Goal: Task Accomplishment & Management: Manage account settings

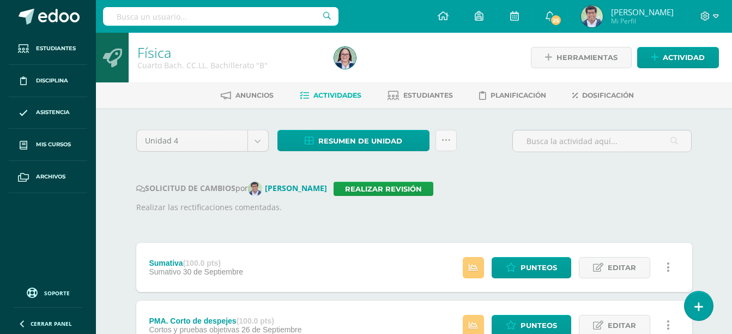
drag, startPoint x: 339, startPoint y: 139, endPoint x: 376, endPoint y: 116, distance: 43.1
click at [375, 137] on span "Resumen de unidad" at bounding box center [360, 141] width 84 height 20
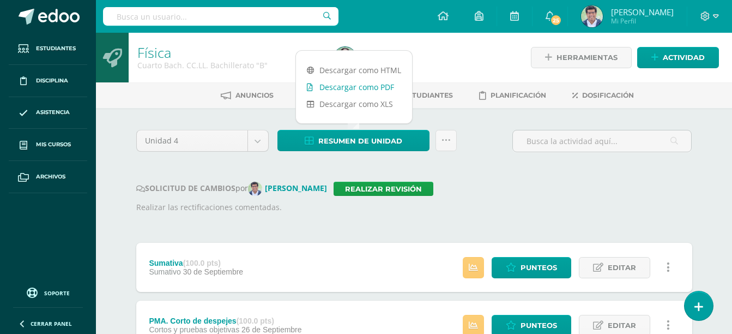
click at [380, 89] on link "Descargar como PDF" at bounding box center [354, 87] width 116 height 17
click at [365, 192] on link "Realizar revisión" at bounding box center [384, 189] width 100 height 14
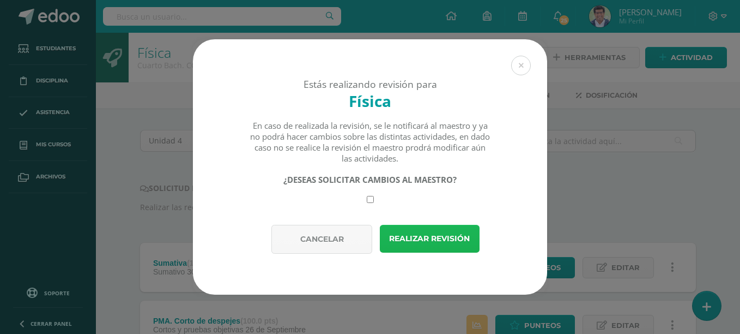
drag, startPoint x: 420, startPoint y: 242, endPoint x: 437, endPoint y: 234, distance: 18.5
click at [421, 242] on button "Realizar revisión" at bounding box center [430, 239] width 100 height 28
click at [431, 239] on button "Realizar revisión" at bounding box center [430, 239] width 100 height 28
click at [433, 234] on button "Realizar revisión" at bounding box center [430, 239] width 100 height 28
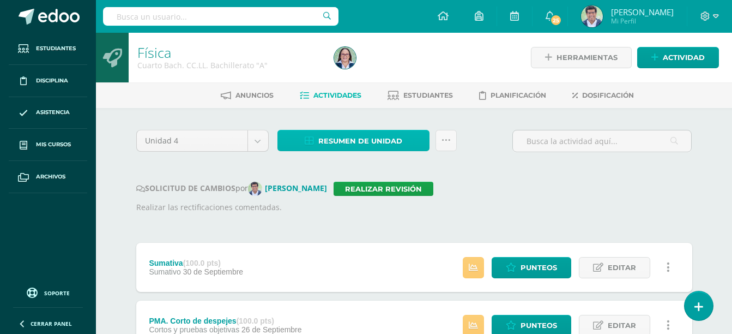
click at [356, 141] on span "Resumen de unidad" at bounding box center [360, 141] width 84 height 20
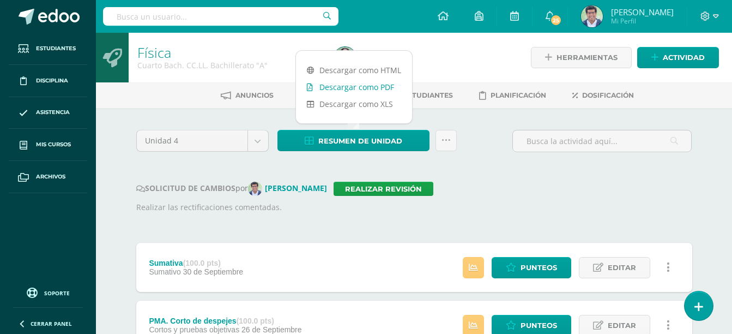
click at [388, 85] on link "Descargar como PDF" at bounding box center [354, 87] width 116 height 17
click at [399, 185] on link "Realizar revisión" at bounding box center [384, 189] width 100 height 14
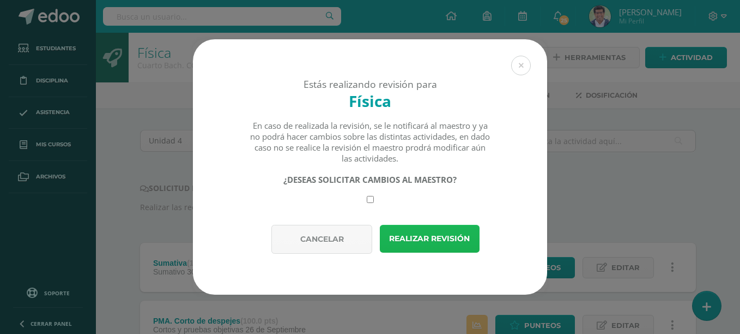
click at [409, 232] on button "Realizar revisión" at bounding box center [430, 239] width 100 height 28
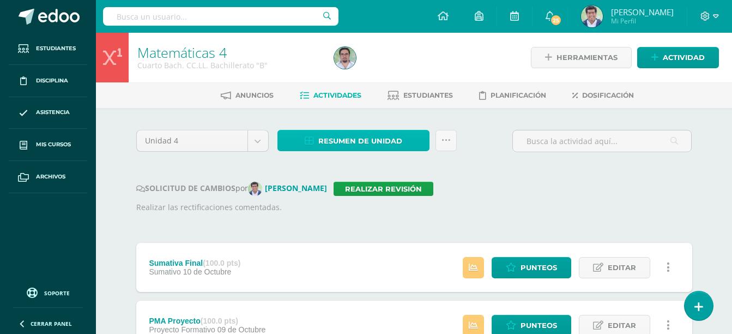
click at [366, 132] on span "Resumen de unidad" at bounding box center [360, 141] width 84 height 20
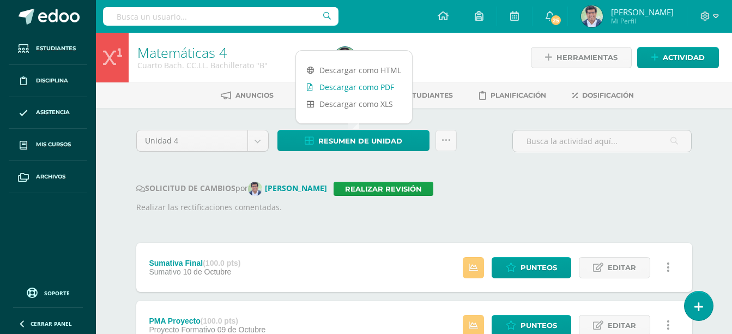
click at [371, 83] on link "Descargar como PDF" at bounding box center [354, 87] width 116 height 17
click at [366, 89] on link "Descargar como PDF" at bounding box center [354, 87] width 116 height 17
drag, startPoint x: 428, startPoint y: 170, endPoint x: 439, endPoint y: 165, distance: 11.7
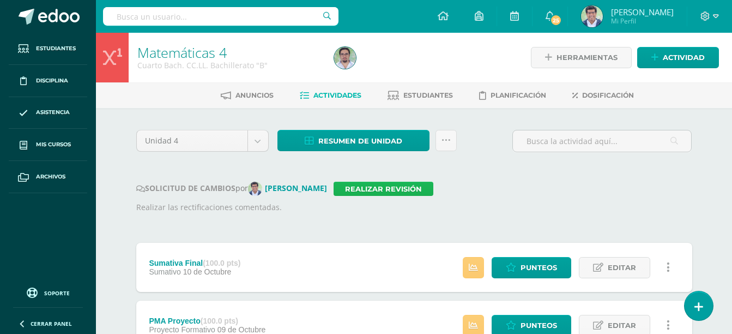
click at [372, 190] on link "Realizar revisión" at bounding box center [384, 189] width 100 height 14
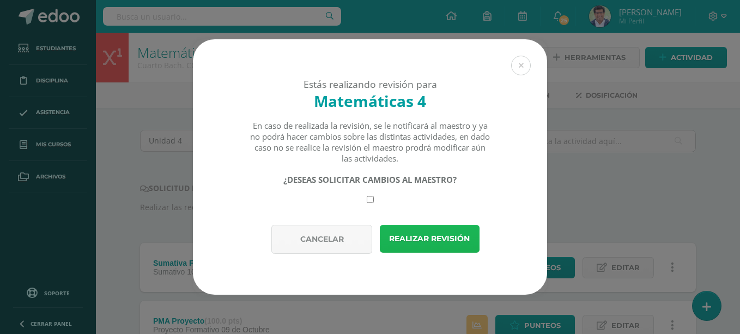
click at [426, 243] on button "Realizar revisión" at bounding box center [430, 239] width 100 height 28
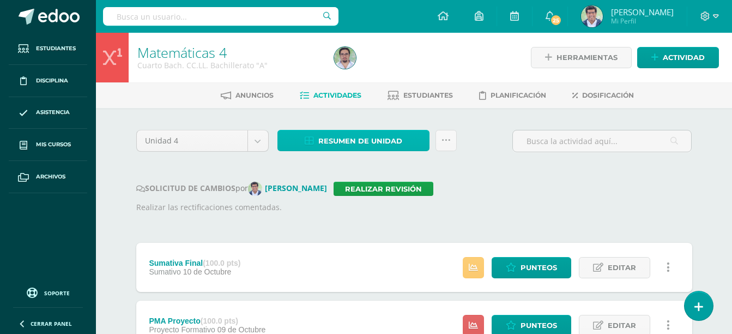
click at [360, 143] on span "Resumen de unidad" at bounding box center [360, 141] width 84 height 20
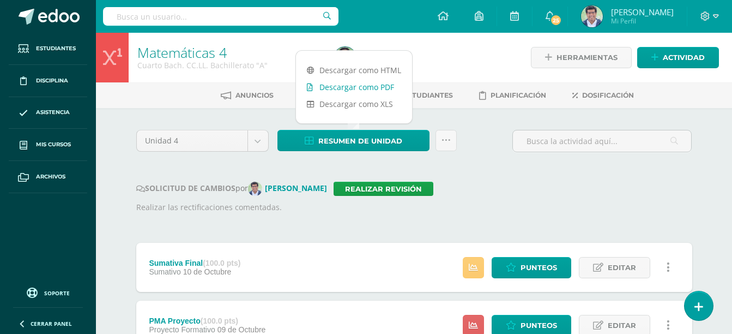
click at [366, 87] on link "Descargar como PDF" at bounding box center [354, 87] width 116 height 17
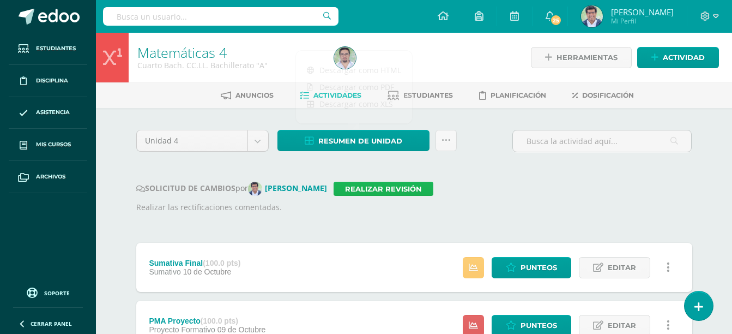
click at [379, 188] on link "Realizar revisión" at bounding box center [384, 189] width 100 height 14
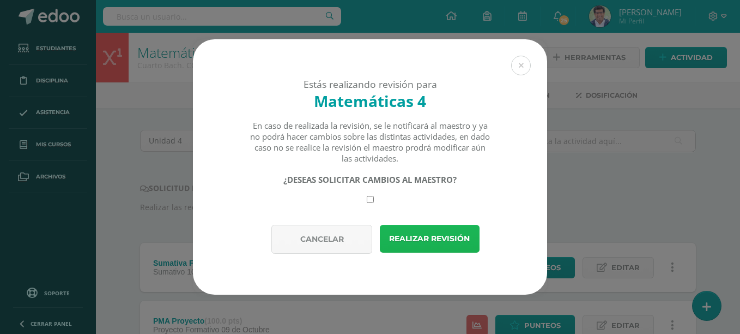
click at [437, 238] on button "Realizar revisión" at bounding box center [430, 239] width 100 height 28
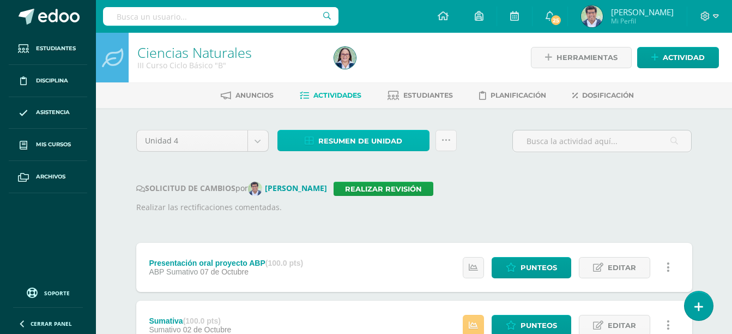
click at [326, 141] on span "Resumen de unidad" at bounding box center [360, 141] width 84 height 20
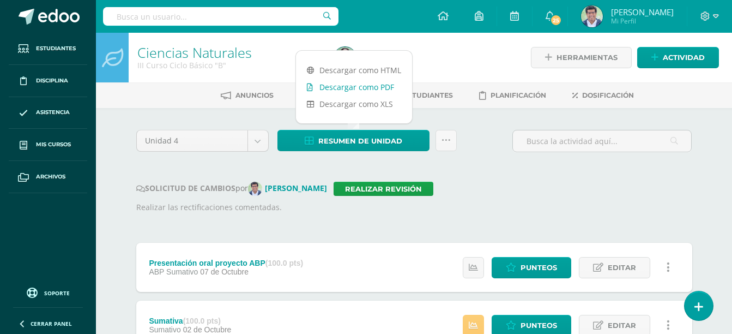
click at [341, 85] on link "Descargar como PDF" at bounding box center [354, 87] width 116 height 17
click at [497, 209] on p "Realizar las rectificaciones comentadas." at bounding box center [414, 207] width 556 height 12
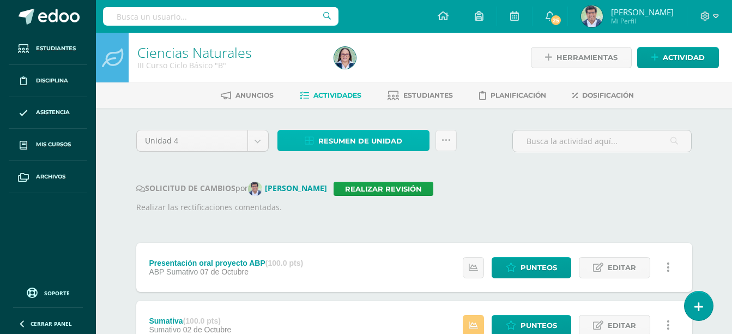
click at [364, 139] on span "Resumen de unidad" at bounding box center [360, 141] width 84 height 20
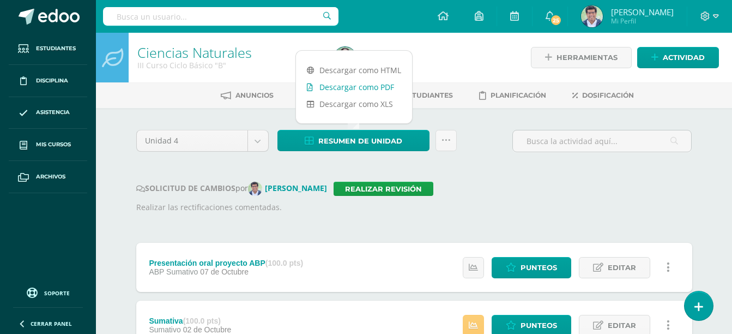
click at [391, 87] on link "Descargar como PDF" at bounding box center [354, 87] width 116 height 17
click at [403, 186] on link "Realizar revisión" at bounding box center [384, 189] width 100 height 14
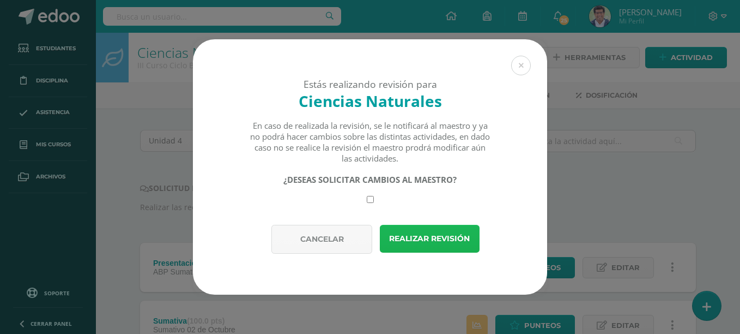
click at [415, 239] on button "Realizar revisión" at bounding box center [430, 239] width 100 height 28
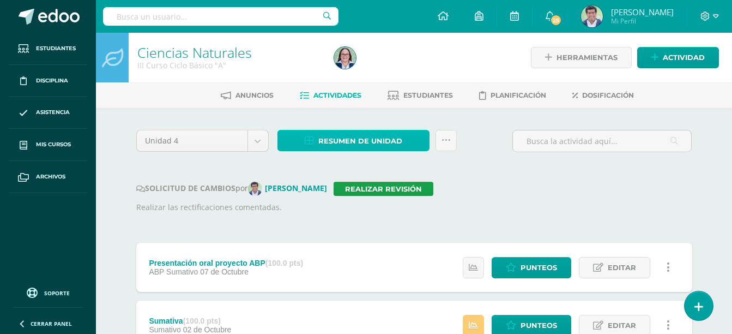
click at [329, 135] on span "Resumen de unidad" at bounding box center [360, 141] width 84 height 20
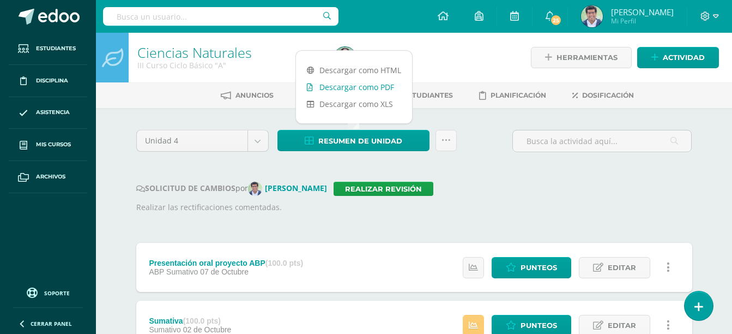
click at [349, 91] on link "Descargar como PDF" at bounding box center [354, 87] width 116 height 17
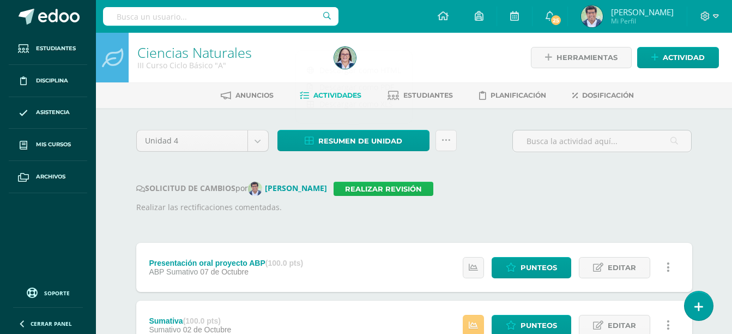
click at [393, 190] on link "Realizar revisión" at bounding box center [384, 189] width 100 height 14
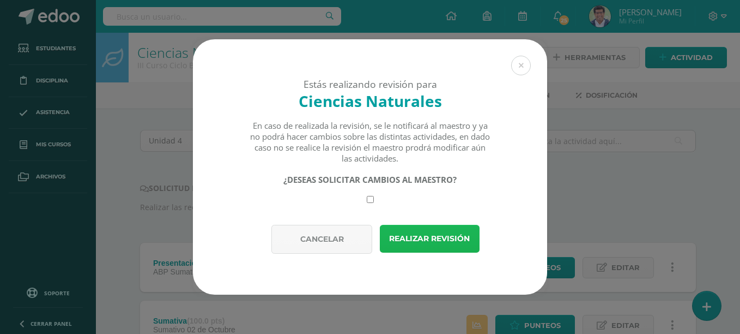
click at [414, 234] on button "Realizar revisión" at bounding box center [430, 239] width 100 height 28
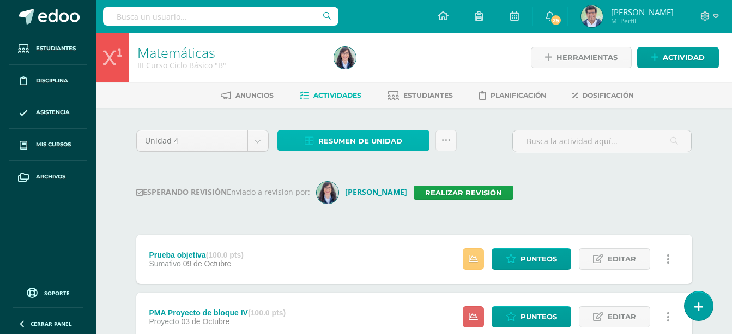
click at [331, 138] on span "Resumen de unidad" at bounding box center [360, 141] width 84 height 20
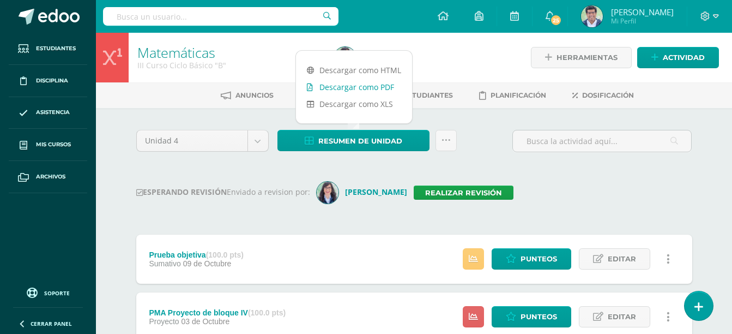
click at [341, 86] on link "Descargar como PDF" at bounding box center [354, 87] width 116 height 17
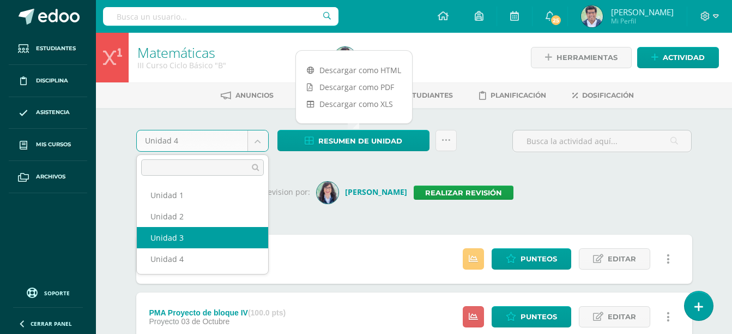
select select "Unidad 3"
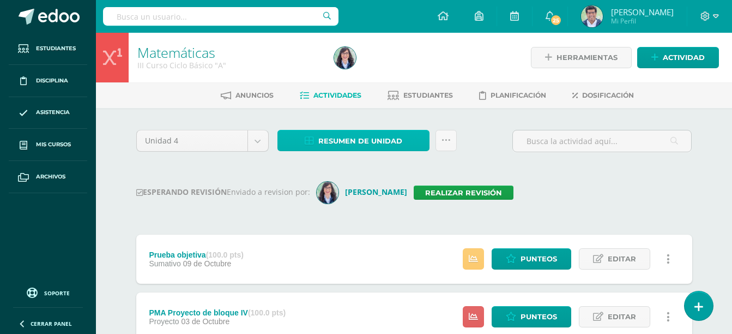
click at [333, 136] on span "Resumen de unidad" at bounding box center [360, 141] width 84 height 20
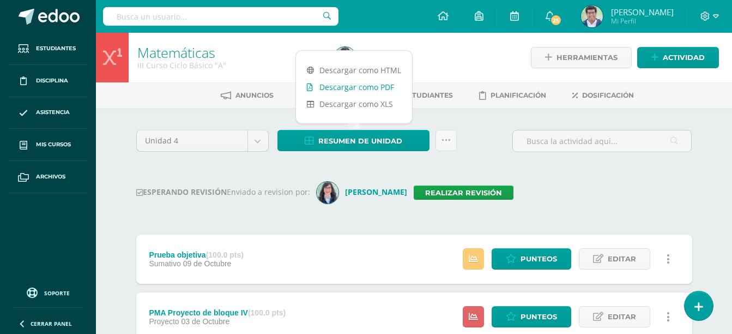
click at [348, 91] on link "Descargar como PDF" at bounding box center [354, 87] width 116 height 17
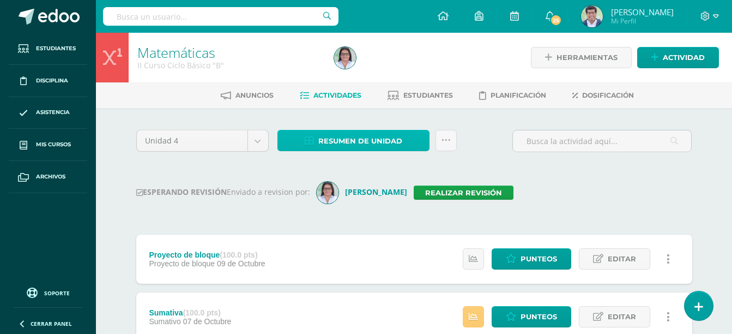
click at [372, 137] on span "Resumen de unidad" at bounding box center [360, 141] width 84 height 20
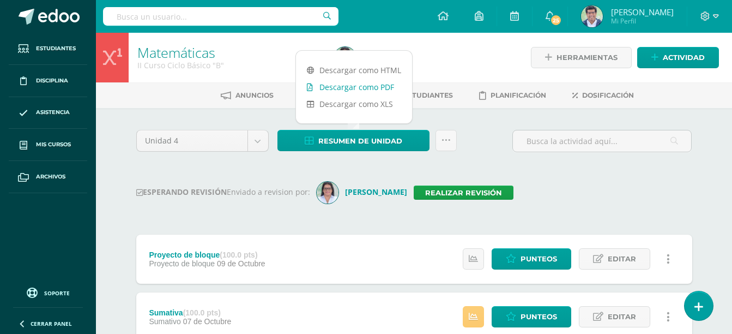
click at [369, 89] on link "Descargar como PDF" at bounding box center [354, 87] width 116 height 17
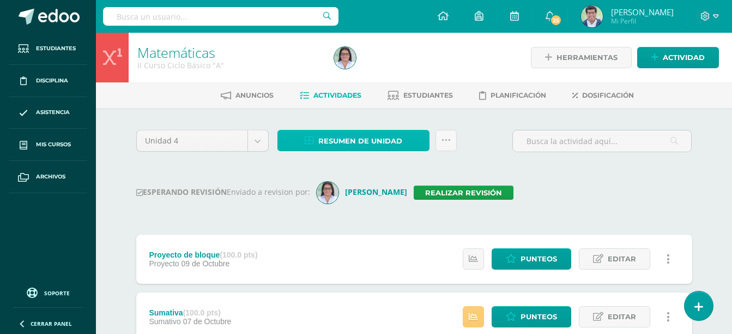
click at [342, 137] on span "Resumen de unidad" at bounding box center [360, 141] width 84 height 20
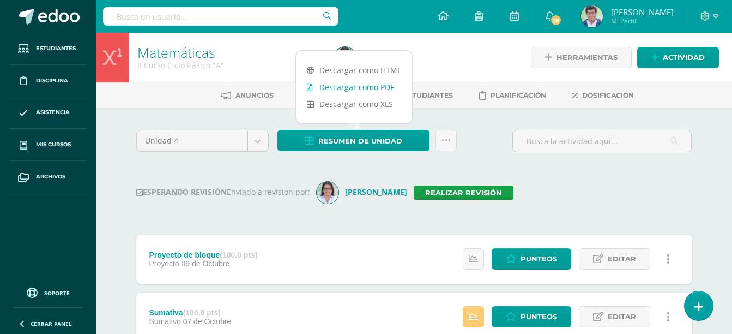
click at [347, 91] on link "Descargar como PDF" at bounding box center [354, 87] width 116 height 17
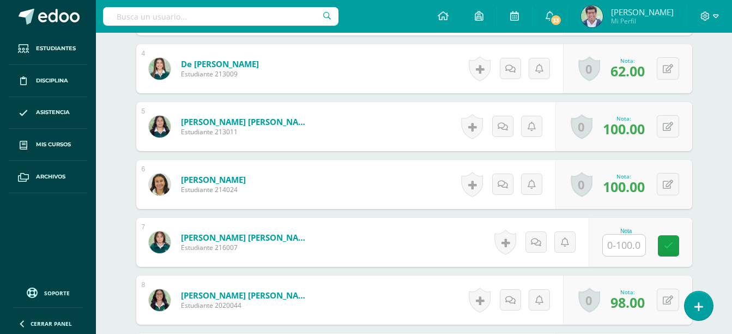
scroll to position [509, 0]
click at [622, 243] on input "text" at bounding box center [624, 244] width 43 height 21
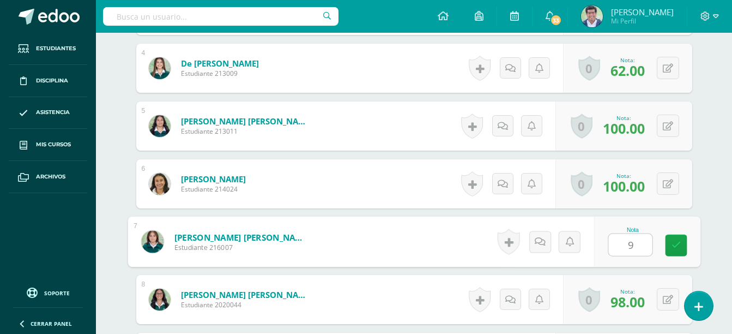
type input "90"
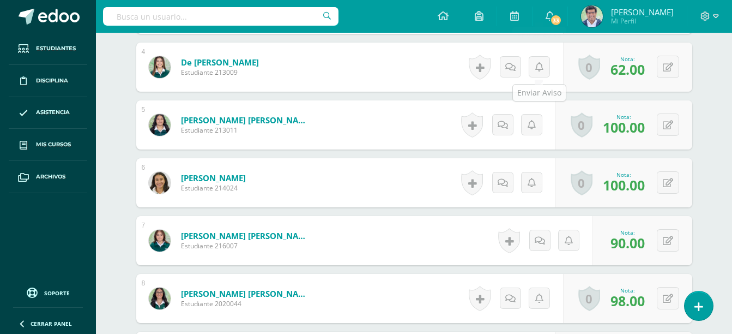
scroll to position [0, 0]
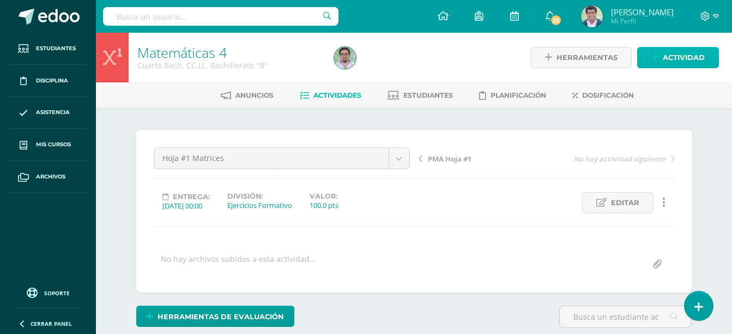
click at [665, 55] on span "Actividad" at bounding box center [684, 57] width 42 height 20
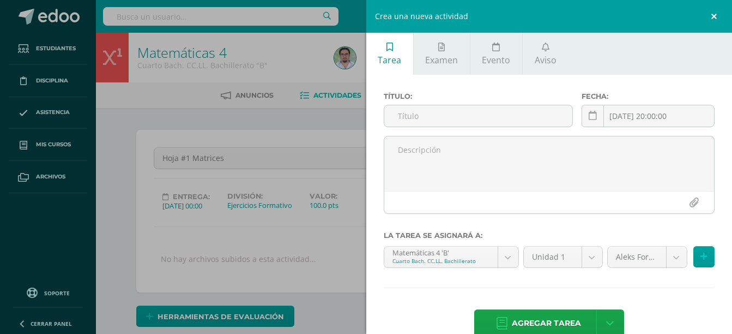
click at [715, 14] on link at bounding box center [716, 16] width 33 height 33
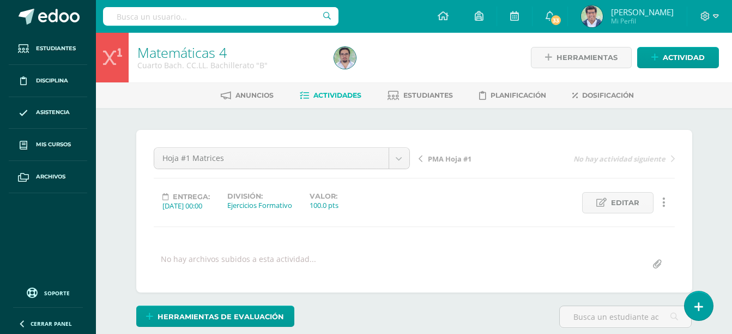
click at [341, 98] on span "Actividades" at bounding box center [338, 95] width 48 height 8
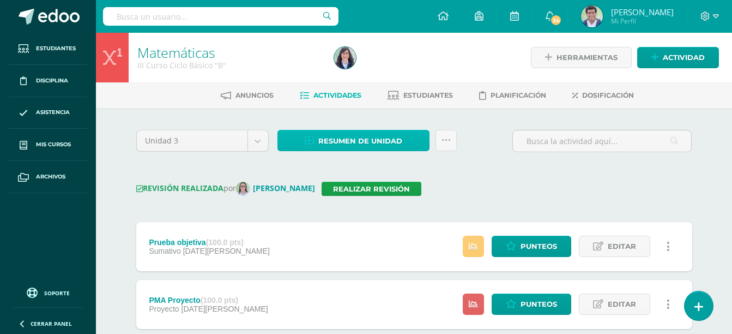
click at [387, 144] on span "Resumen de unidad" at bounding box center [360, 141] width 84 height 20
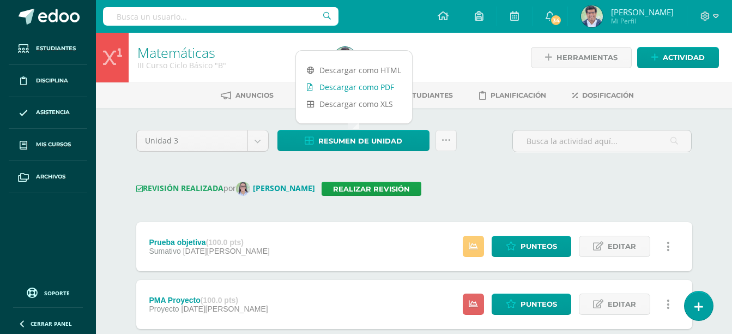
click at [389, 84] on link "Descargar como PDF" at bounding box center [354, 87] width 116 height 17
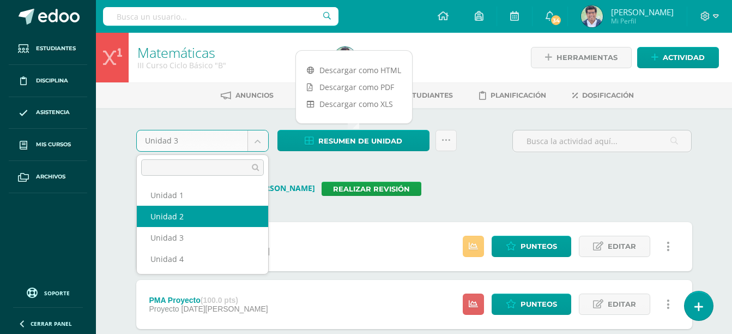
select select "Unidad 2"
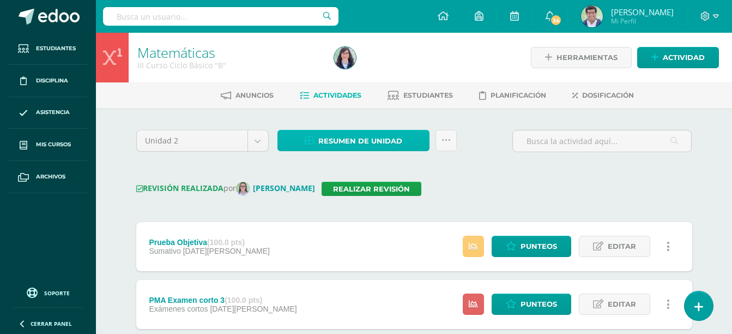
click at [389, 143] on span "Resumen de unidad" at bounding box center [360, 141] width 84 height 20
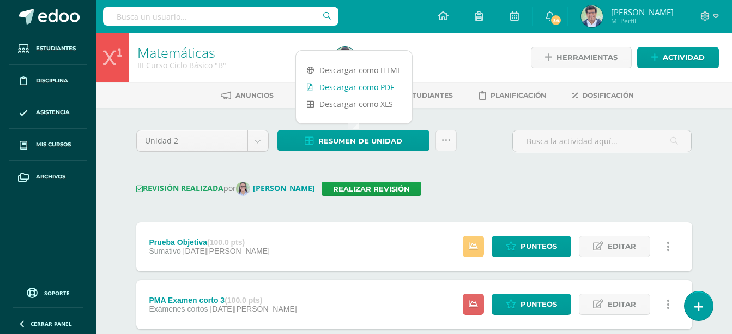
click at [388, 87] on link "Descargar como PDF" at bounding box center [354, 87] width 116 height 17
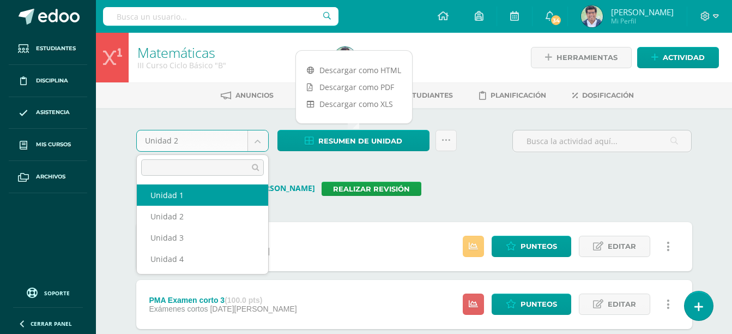
select select "Unidad 1"
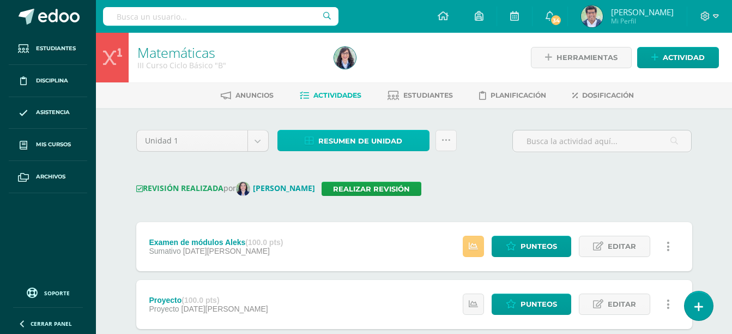
click at [387, 136] on span "Resumen de unidad" at bounding box center [360, 141] width 84 height 20
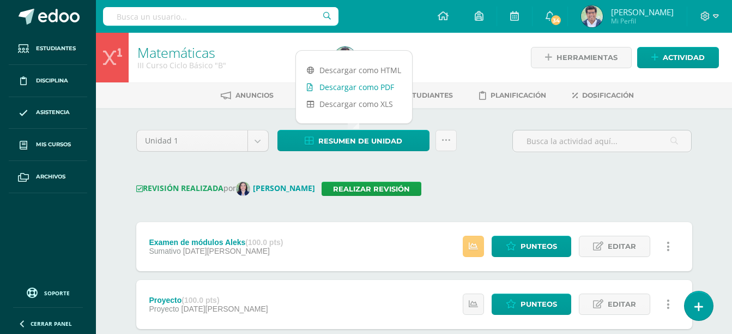
click at [370, 89] on link "Descargar como PDF" at bounding box center [354, 87] width 116 height 17
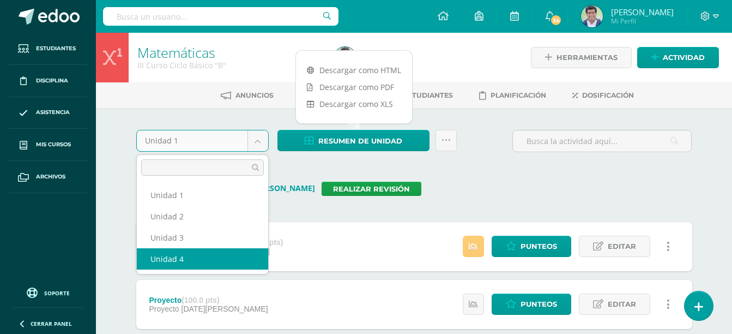
select select "Unidad 4"
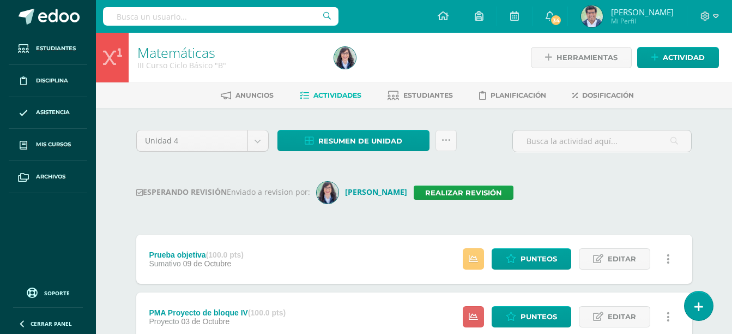
click at [583, 195] on div "ESPERANDO REVISIÓN Enviado a revision por: [PERSON_NAME] Realizar revisión" at bounding box center [414, 193] width 556 height 22
click at [471, 189] on link "Realizar revisión" at bounding box center [464, 192] width 100 height 14
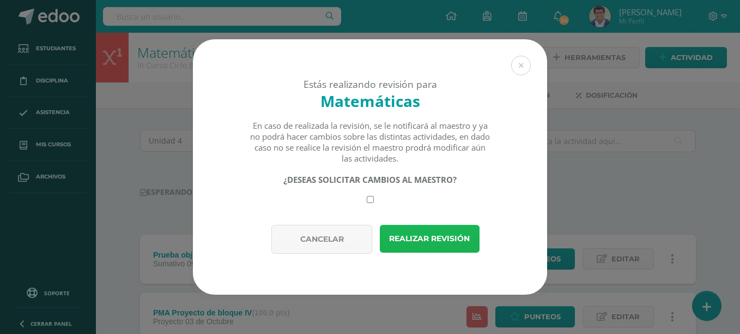
click at [439, 235] on button "Realizar revisión" at bounding box center [430, 239] width 100 height 28
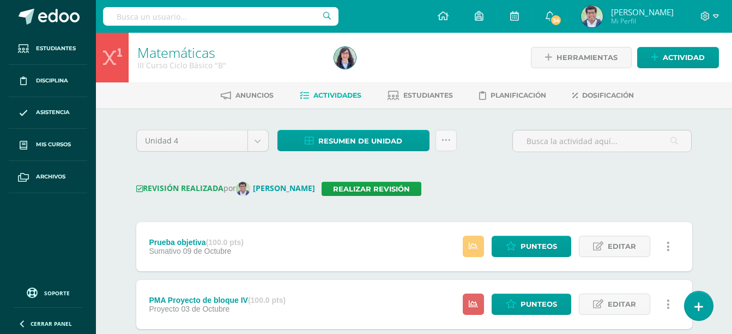
click at [491, 186] on div "REVISIÓN REALIZADA por Héctor Mérida Realizar revisión" at bounding box center [414, 189] width 556 height 14
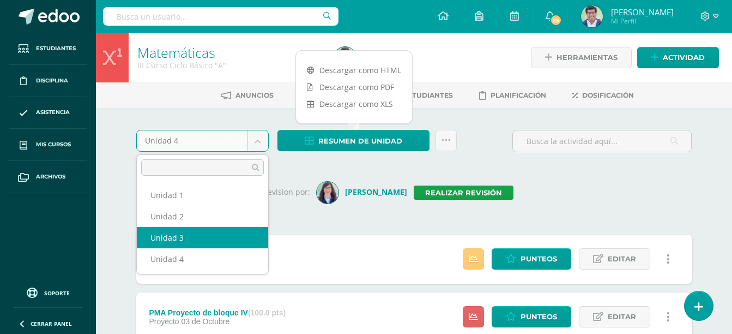
select select "Unidad 3"
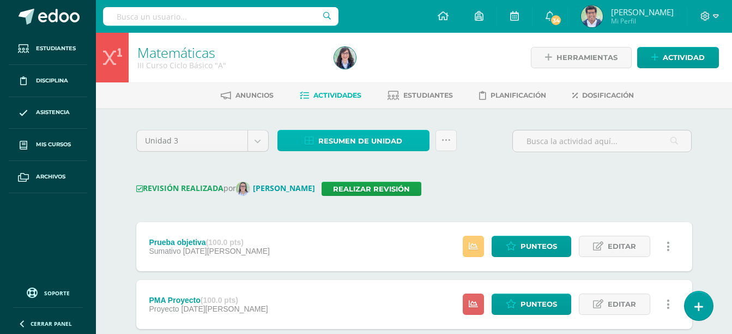
click at [375, 149] on span "Resumen de unidad" at bounding box center [360, 141] width 84 height 20
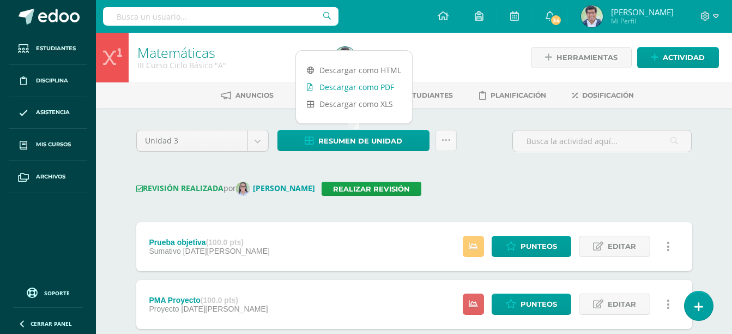
click at [375, 91] on link "Descargar como PDF" at bounding box center [354, 87] width 116 height 17
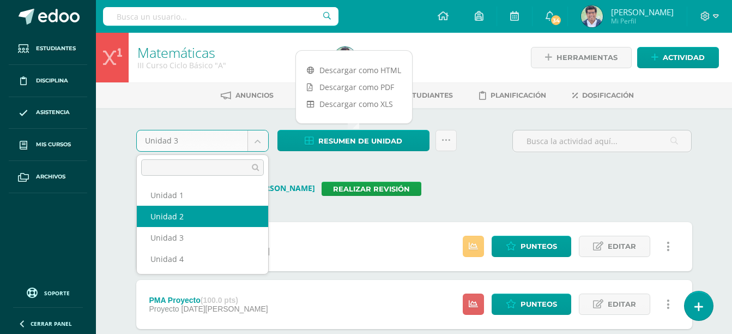
select select "Unidad 2"
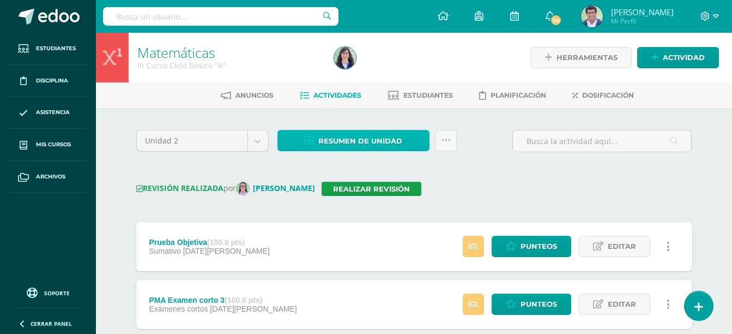
click at [365, 146] on span "Resumen de unidad" at bounding box center [360, 141] width 84 height 20
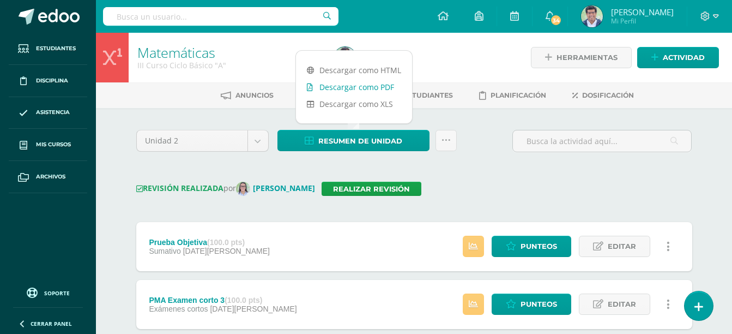
click at [364, 83] on link "Descargar como PDF" at bounding box center [354, 87] width 116 height 17
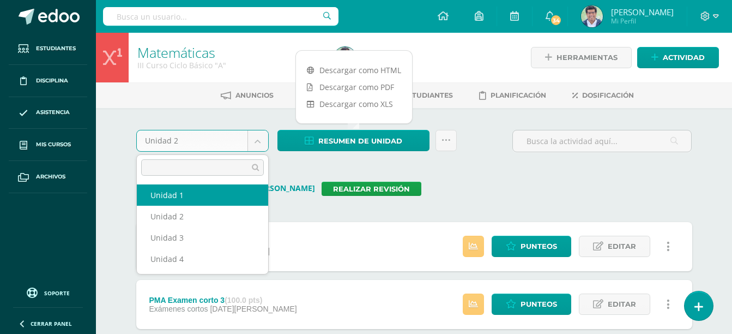
select select "Unidad 1"
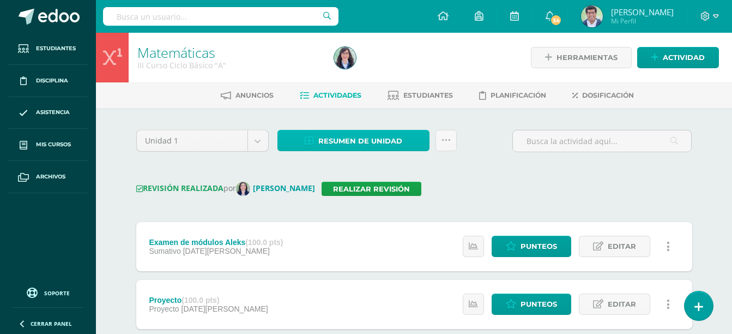
click at [379, 144] on span "Resumen de unidad" at bounding box center [360, 141] width 84 height 20
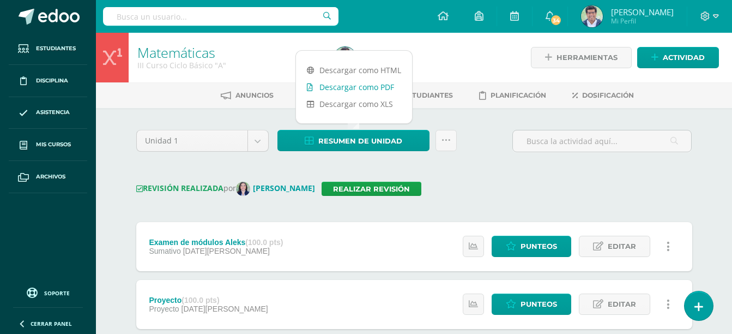
click at [378, 86] on link "Descargar como PDF" at bounding box center [354, 87] width 116 height 17
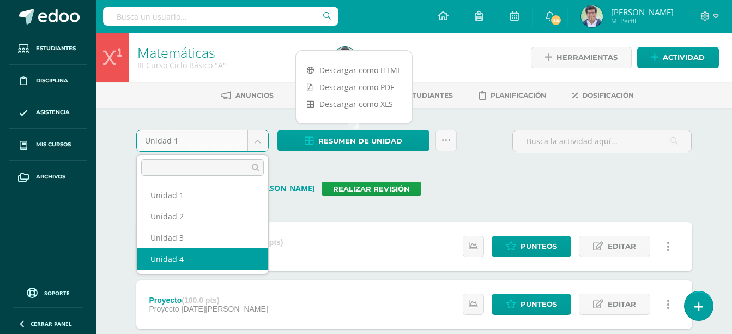
select select "Unidad 4"
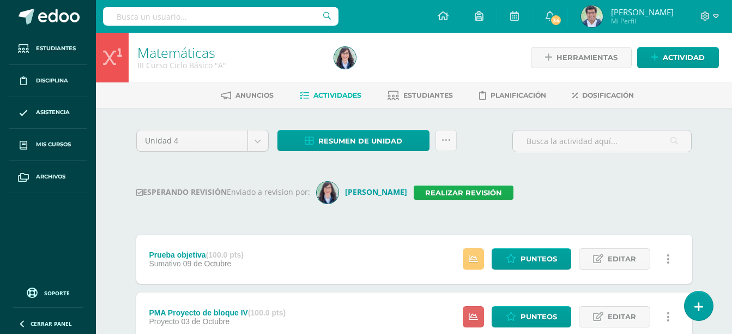
drag, startPoint x: 468, startPoint y: 201, endPoint x: 466, endPoint y: 193, distance: 7.9
click at [467, 195] on div "ESPERANDO REVISIÓN Enviado a revision por: Karla Castillo Realizar revisión" at bounding box center [414, 193] width 556 height 22
click at [462, 186] on link "Realizar revisión" at bounding box center [464, 192] width 100 height 14
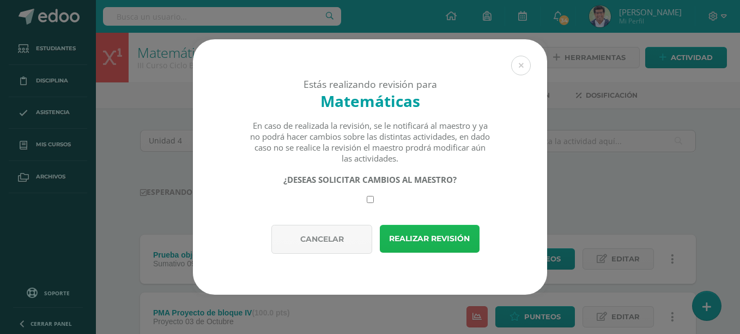
click at [444, 236] on button "Realizar revisión" at bounding box center [430, 239] width 100 height 28
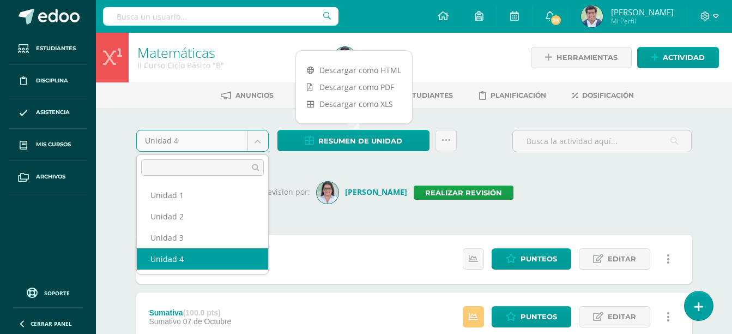
drag, startPoint x: 258, startPoint y: 144, endPoint x: 258, endPoint y: 132, distance: 11.5
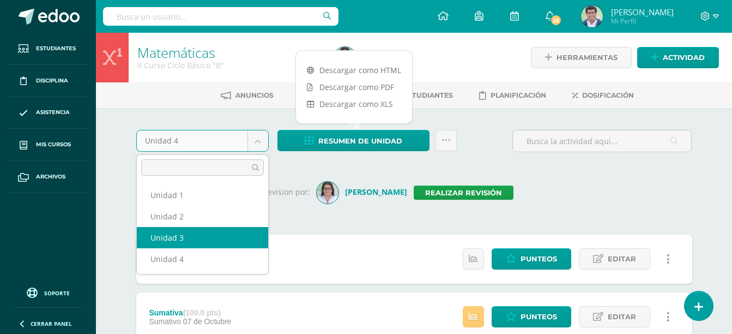
select select "Unidad 3"
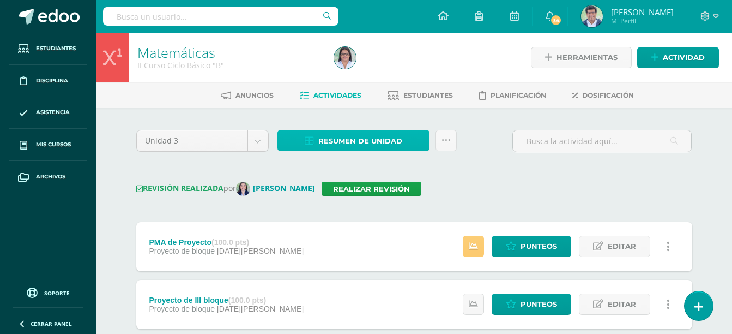
click at [370, 139] on span "Resumen de unidad" at bounding box center [360, 141] width 84 height 20
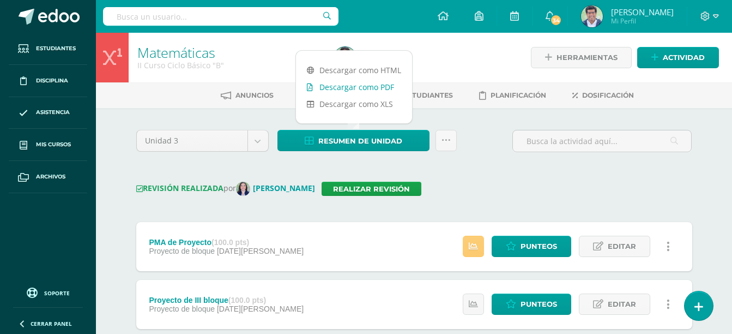
click at [384, 85] on link "Descargar como PDF" at bounding box center [354, 87] width 116 height 17
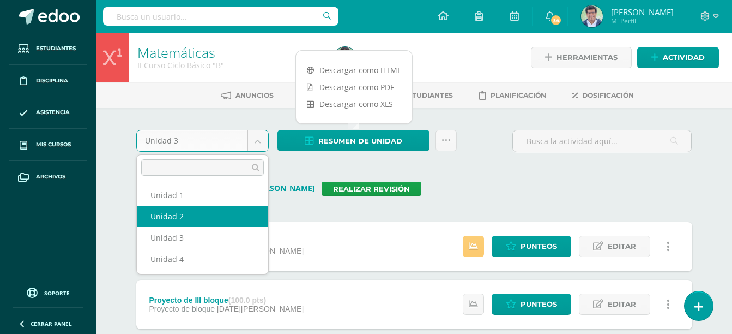
select select "Unidad 2"
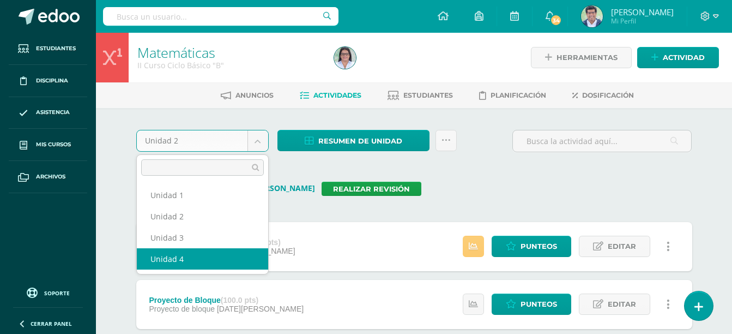
select select "Unidad 4"
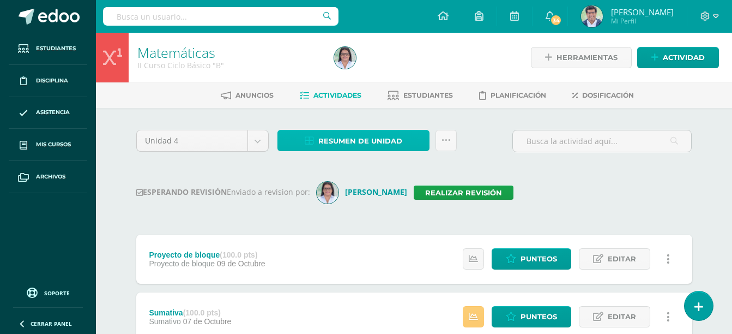
click at [353, 141] on span "Resumen de unidad" at bounding box center [360, 141] width 84 height 20
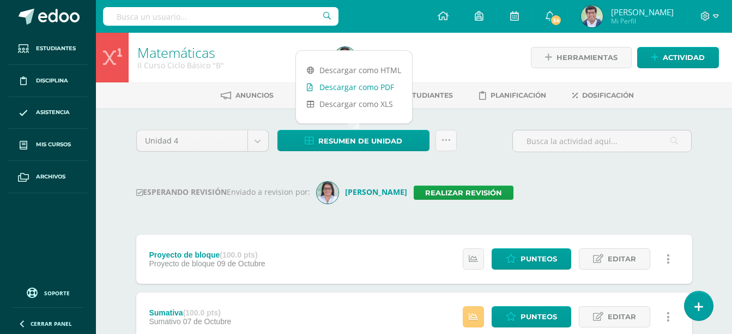
click at [359, 85] on link "Descargar como PDF" at bounding box center [354, 87] width 116 height 17
click at [655, 183] on div "ESPERANDO REVISIÓN Enviado a revision por: Claudia Almeda Realizar revisión" at bounding box center [414, 193] width 556 height 22
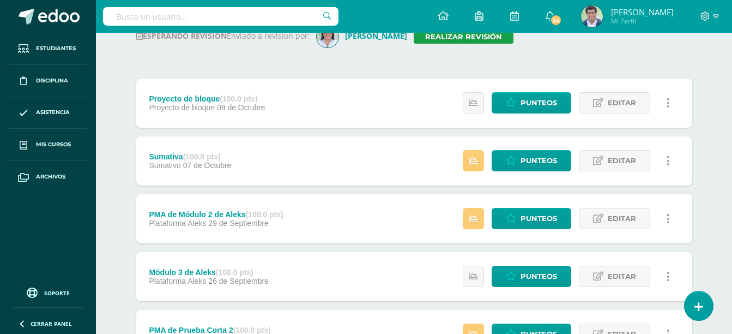
scroll to position [182, 0]
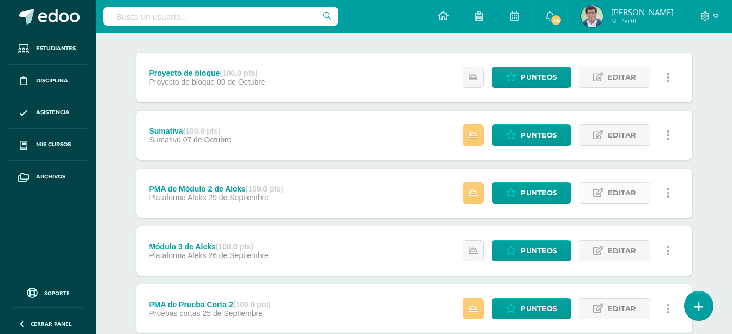
click at [622, 192] on span "Editar" at bounding box center [622, 193] width 28 height 20
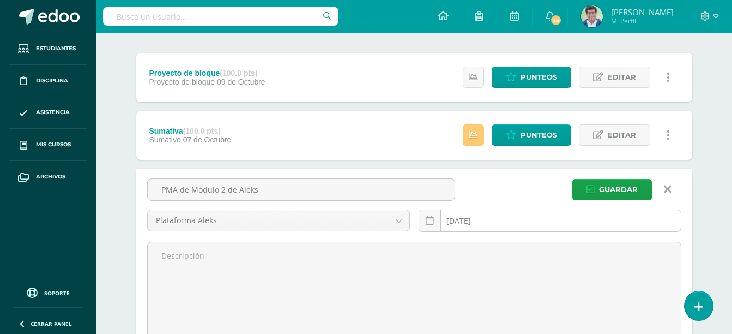
click at [538, 222] on div "2025-09-29 September, 2025 Mo Tu We Th Fr Sa Su 1 2 3 4 5 6 7 8 9 10 11 12 13 1…" at bounding box center [550, 224] width 263 height 31
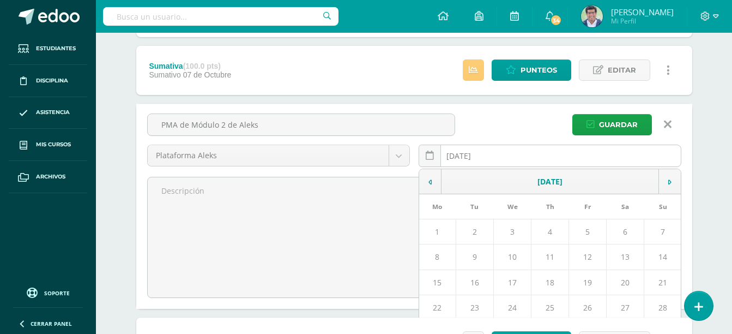
scroll to position [273, 0]
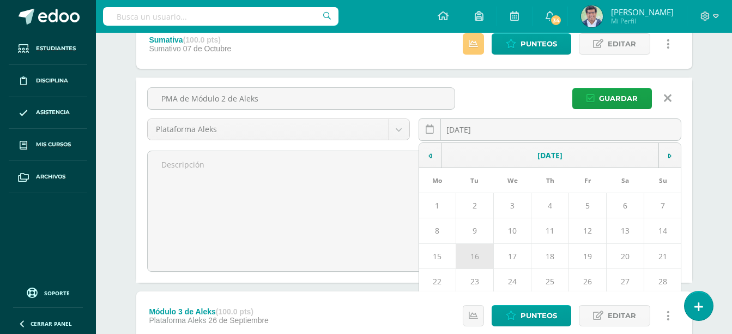
click at [475, 255] on td "16" at bounding box center [475, 255] width 38 height 25
type input "[DATE]"
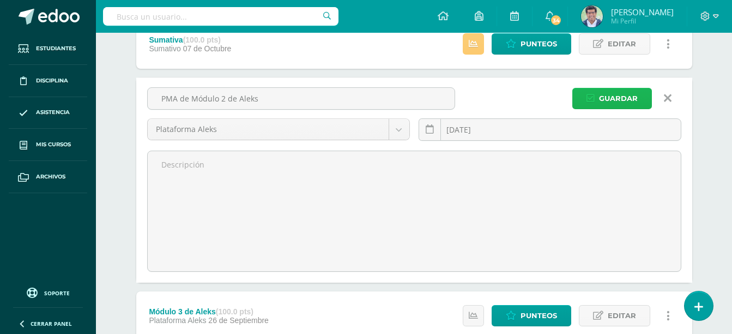
click at [625, 101] on span "Guardar" at bounding box center [618, 98] width 39 height 20
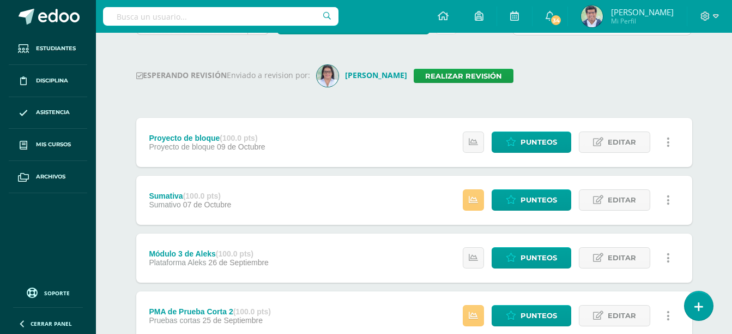
scroll to position [91, 0]
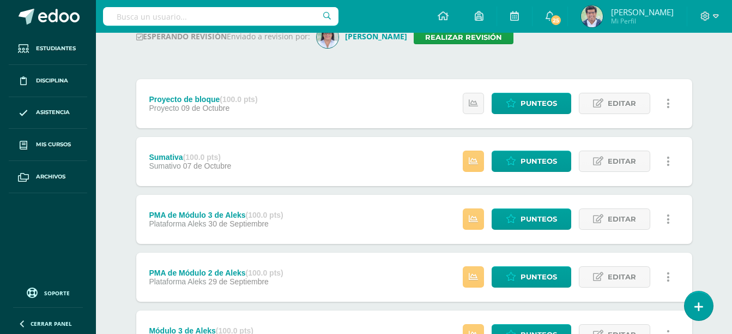
scroll to position [182, 0]
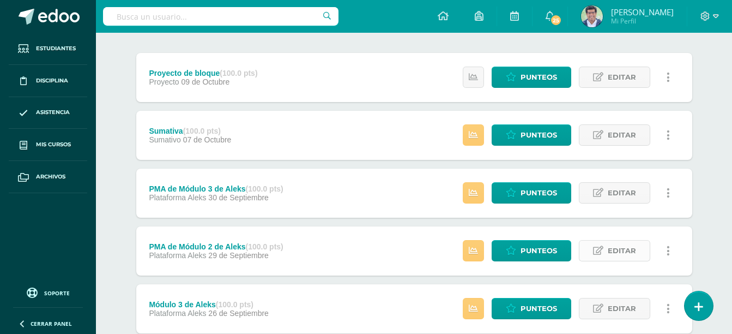
click at [632, 254] on span "Editar" at bounding box center [622, 250] width 28 height 20
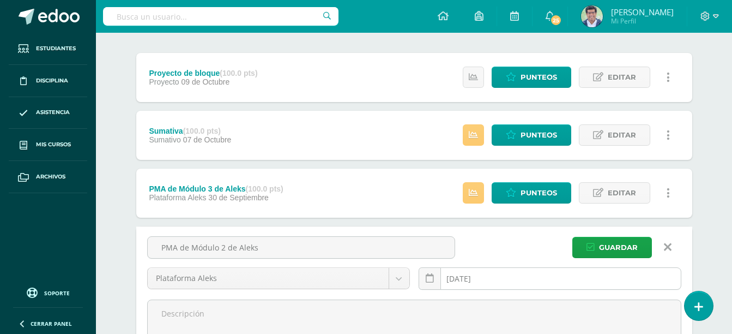
click at [495, 277] on div "2025-09-29 September, 2025 Mo Tu We Th Fr Sa Su 1 2 3 4 5 6 7 8 9 10 11 12 13 1…" at bounding box center [550, 282] width 263 height 31
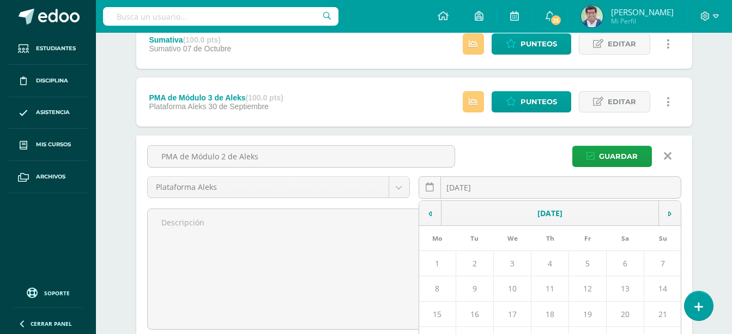
scroll to position [364, 0]
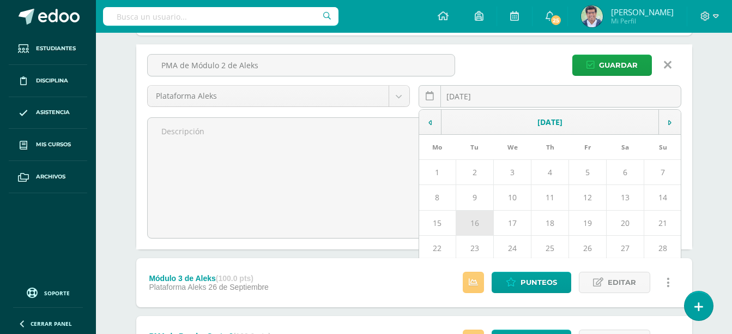
click at [478, 220] on td "16" at bounding box center [475, 222] width 38 height 25
type input "[DATE]"
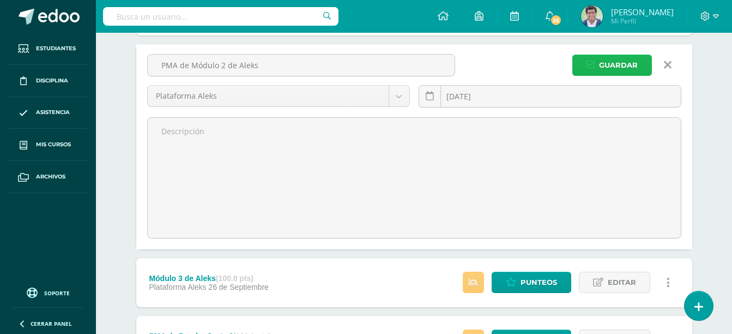
click at [605, 57] on span "Guardar" at bounding box center [618, 65] width 39 height 20
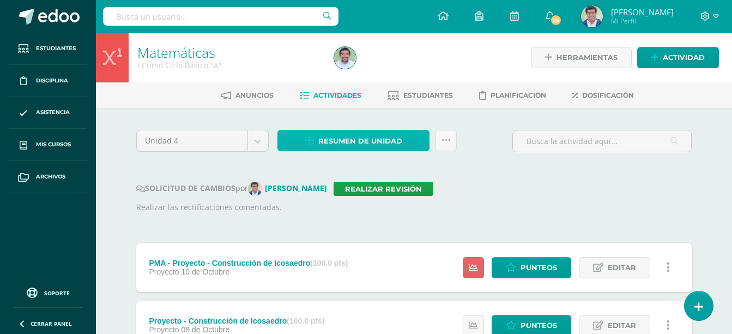
click at [376, 142] on span "Resumen de unidad" at bounding box center [360, 141] width 84 height 20
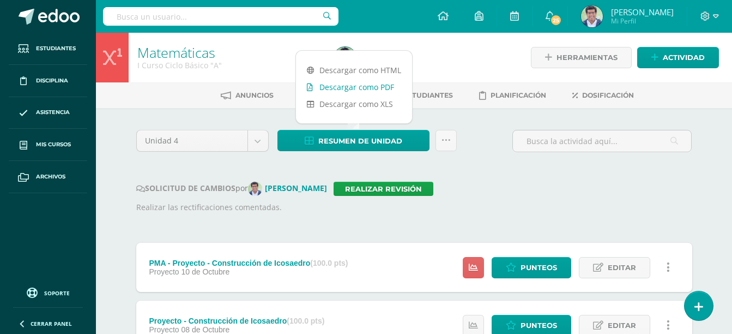
click at [384, 85] on link "Descargar como PDF" at bounding box center [354, 87] width 116 height 17
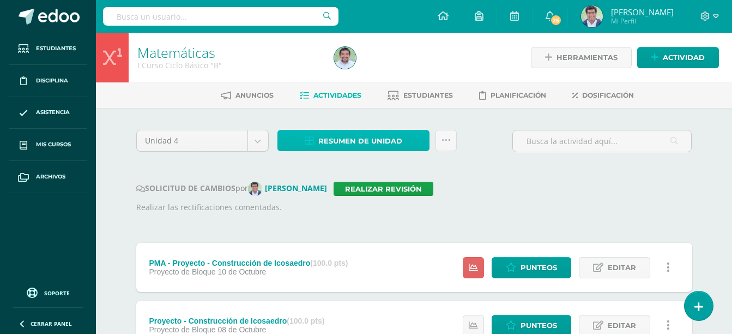
click at [367, 138] on span "Resumen de unidad" at bounding box center [360, 141] width 84 height 20
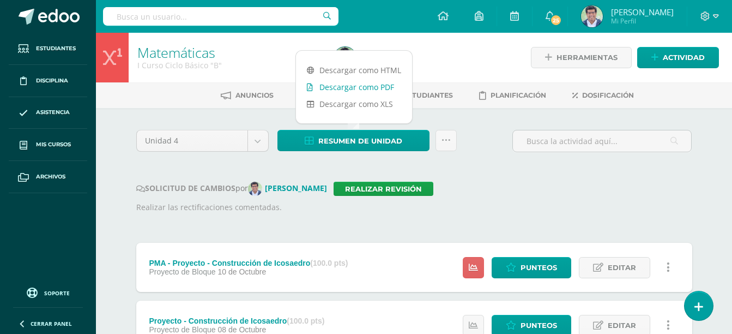
click at [372, 86] on link "Descargar como PDF" at bounding box center [354, 87] width 116 height 17
